Goal: Transaction & Acquisition: Purchase product/service

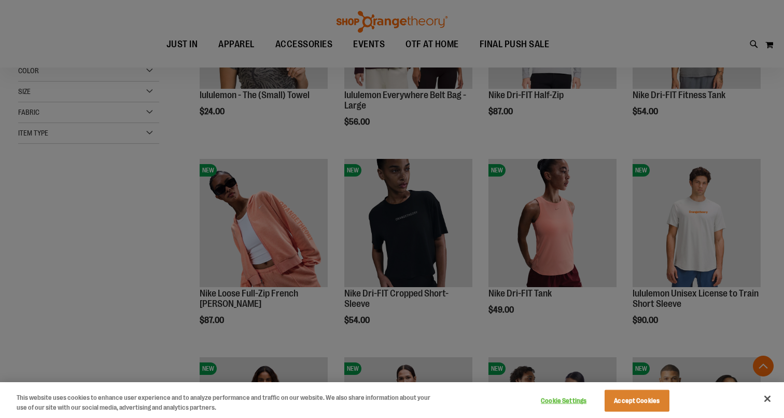
scroll to position [252, 0]
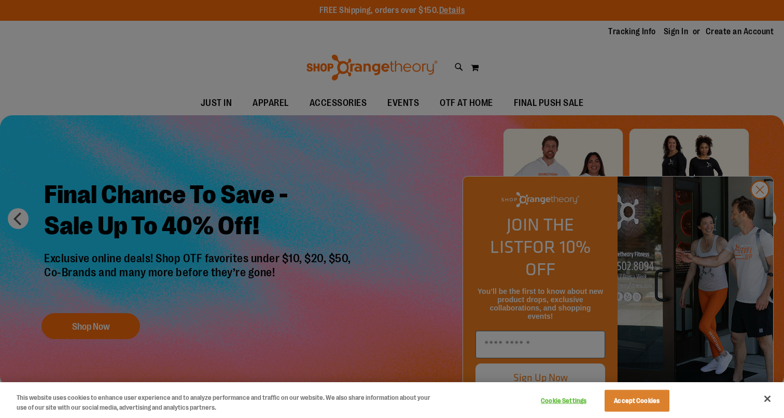
click at [267, 106] on div at bounding box center [392, 209] width 784 height 418
click at [765, 215] on div at bounding box center [392, 209] width 784 height 418
click at [759, 212] on div at bounding box center [392, 209] width 784 height 418
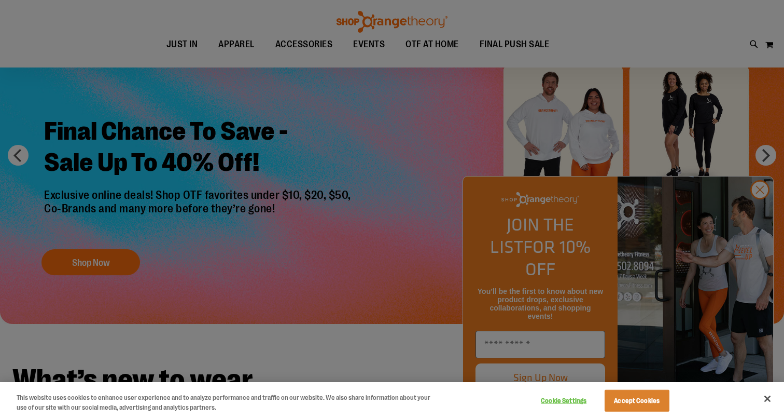
scroll to position [81, 0]
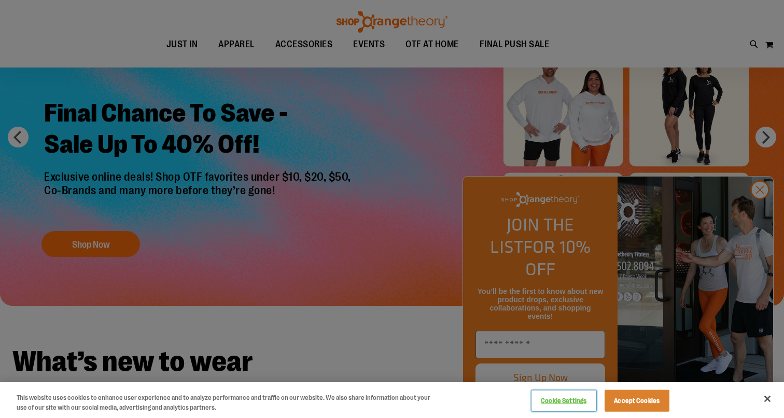
click at [574, 400] on button "Cookie Settings" at bounding box center [564, 400] width 65 height 21
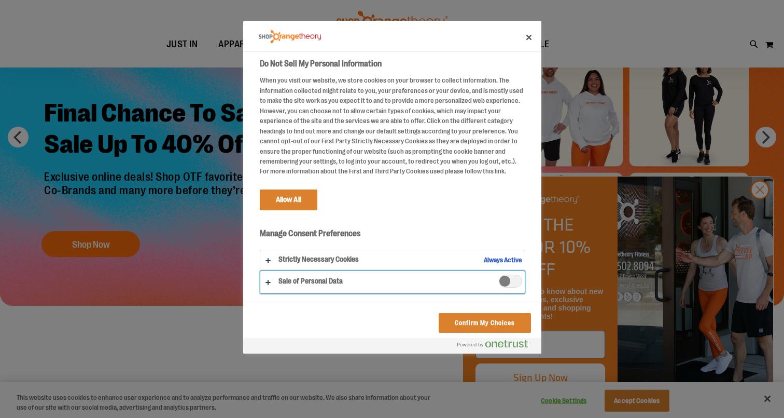
click at [324, 283] on button "Do Not Sell My Personal Information" at bounding box center [392, 282] width 265 height 22
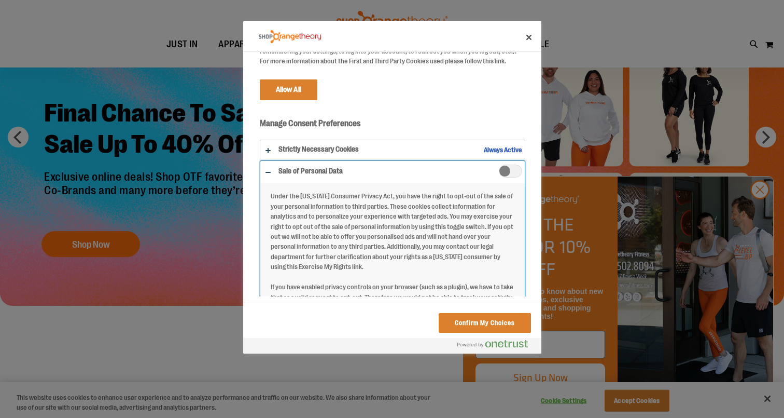
scroll to position [0, 0]
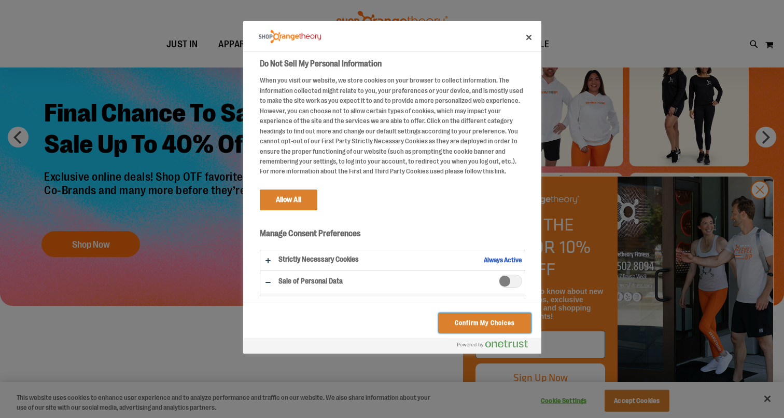
click at [467, 324] on button "Confirm My Choices" at bounding box center [485, 323] width 92 height 20
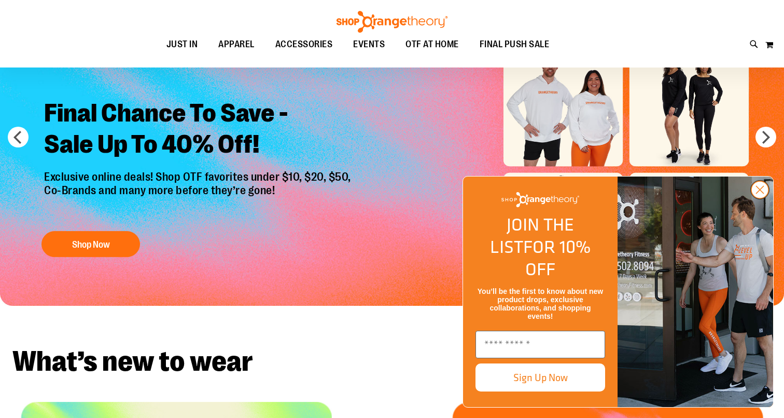
click at [759, 193] on icon "Close dialog" at bounding box center [760, 189] width 7 height 7
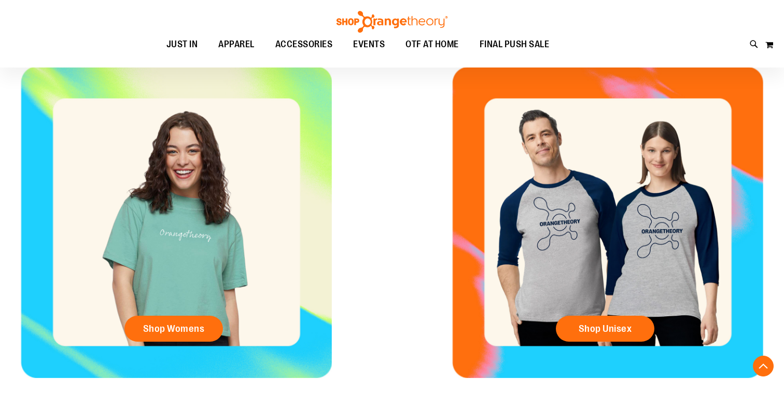
scroll to position [425, 0]
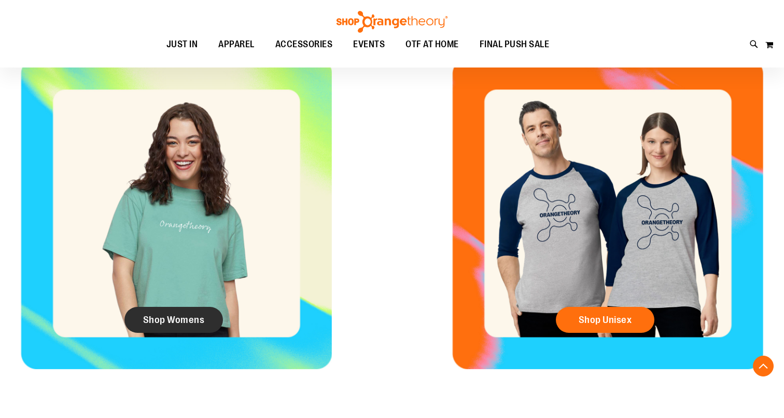
click at [160, 330] on link "Shop Womens" at bounding box center [174, 320] width 99 height 26
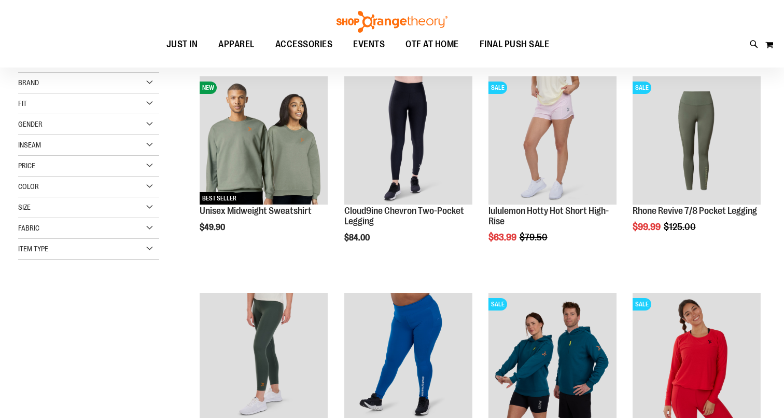
scroll to position [33, 0]
